Goal: Find specific page/section: Find specific page/section

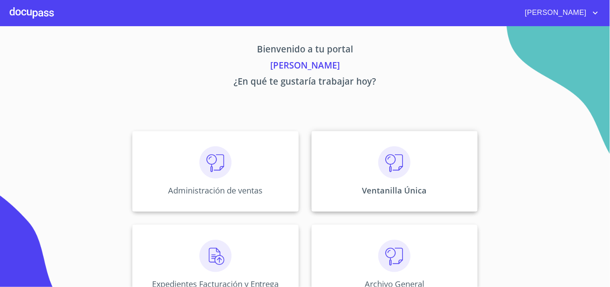
click at [396, 173] on img at bounding box center [395, 162] width 32 height 32
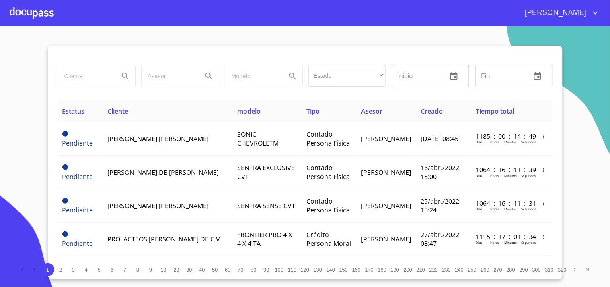
click at [101, 84] on input "search" at bounding box center [85, 76] width 55 height 22
type input "[PERSON_NAME]"
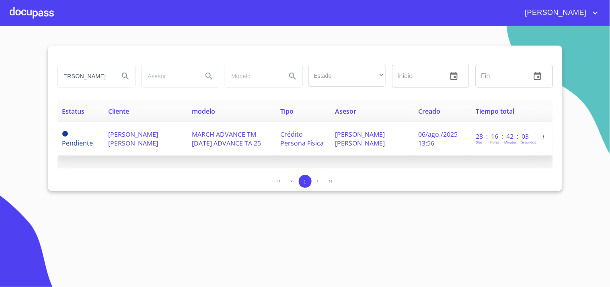
scroll to position [0, 0]
click at [179, 149] on td "[PERSON_NAME] [PERSON_NAME]" at bounding box center [145, 138] width 84 height 33
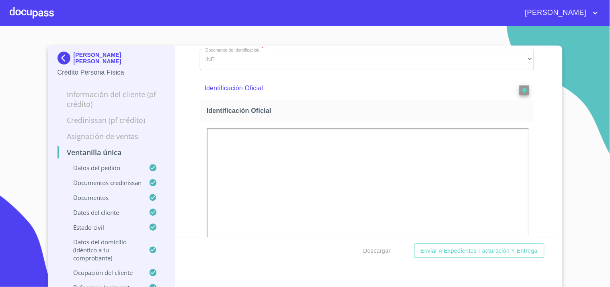
scroll to position [1341, 0]
